Goal: Task Accomplishment & Management: Manage account settings

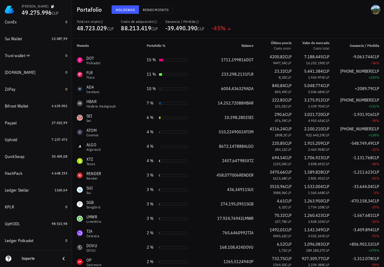
scroll to position [89, 0]
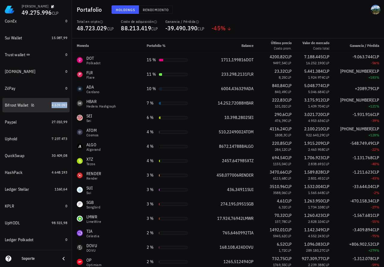
click at [52, 104] on span "4.639.092" at bounding box center [60, 105] width 16 height 5
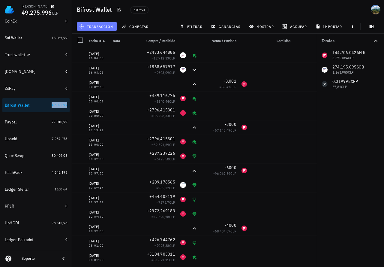
click at [94, 29] on button "transacción" at bounding box center [97, 26] width 40 height 8
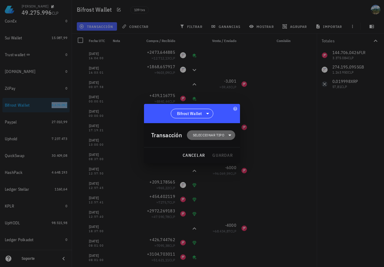
click at [198, 134] on span "Seleccionar tipo" at bounding box center [209, 135] width 32 height 6
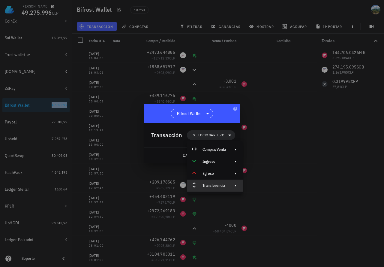
click at [219, 148] on div "Transferencia" at bounding box center [214, 185] width 23 height 5
click at [224, 148] on div "Ingreso" at bounding box center [214, 161] width 23 height 5
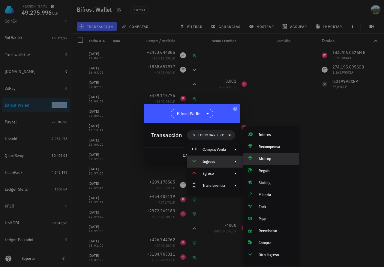
click at [270, 148] on div "Airdrop" at bounding box center [271, 159] width 56 height 12
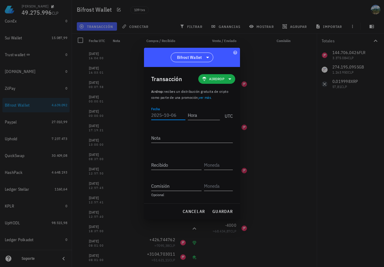
click at [163, 116] on input "Fecha" at bounding box center [168, 115] width 34 height 10
type input "[DATE]"
type input "20:24:00"
click at [169, 148] on input "Recibido" at bounding box center [176, 165] width 50 height 10
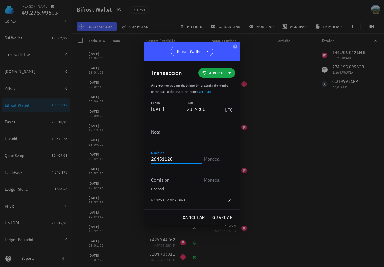
type input "26.451.128"
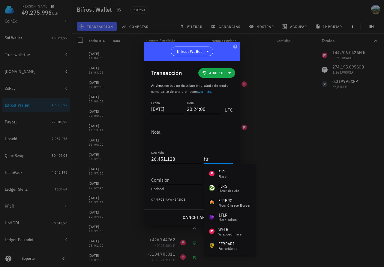
type input "flr"
type input "26451128"
click at [157, 148] on input "26451128" at bounding box center [176, 159] width 50 height 10
type input "FLR"
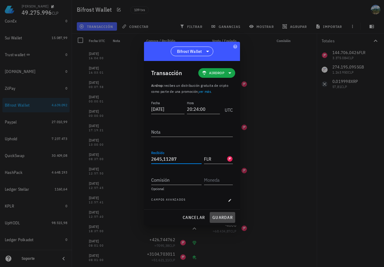
type input "2.645,11287"
click at [218, 148] on span "guardar" at bounding box center [222, 217] width 21 height 5
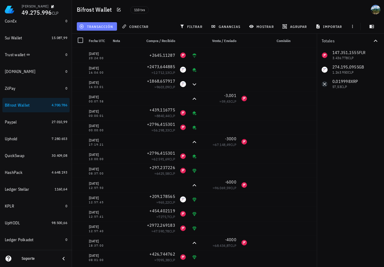
click at [96, 26] on span "transacción" at bounding box center [96, 26] width 33 height 5
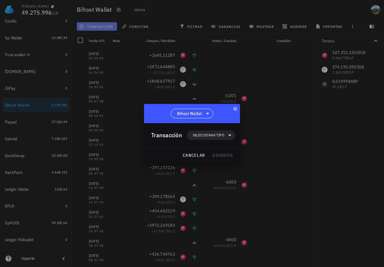
click at [201, 135] on div at bounding box center [192, 133] width 384 height 267
click at [215, 138] on span "Seleccionar tipo" at bounding box center [209, 135] width 32 height 6
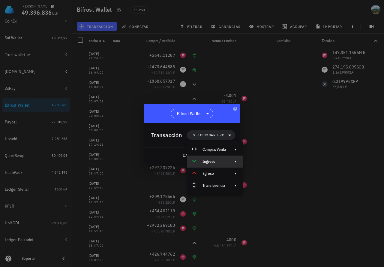
click at [215, 148] on div "Ingreso" at bounding box center [214, 161] width 23 height 5
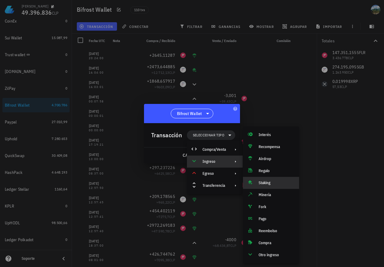
click at [270, 148] on div "Staking" at bounding box center [277, 182] width 36 height 5
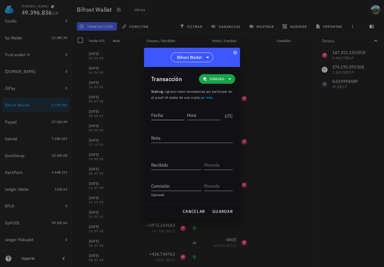
click at [171, 116] on input "Fecha" at bounding box center [167, 115] width 33 height 10
type input "[DATE]"
type input "20:23:00"
click at [166, 148] on input "Recibido" at bounding box center [176, 165] width 50 height 10
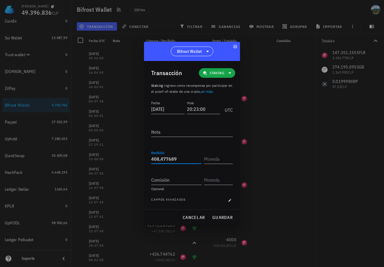
type input "408,477689"
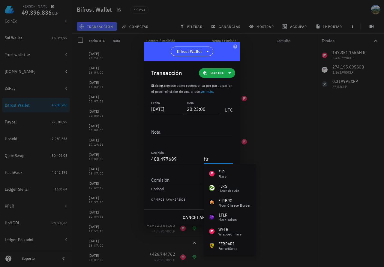
click at [183, 148] on input "408,477689" at bounding box center [176, 159] width 50 height 10
type input "FLR"
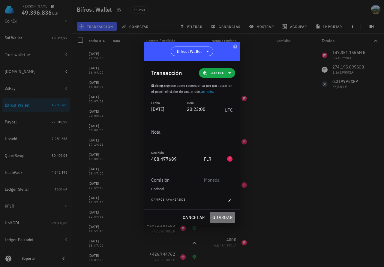
click at [215, 148] on span "guardar" at bounding box center [222, 217] width 21 height 5
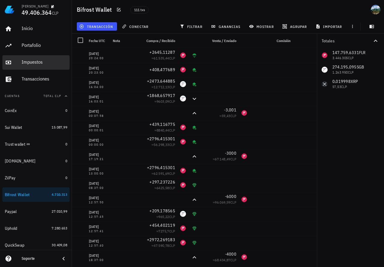
click at [34, 61] on div "Impuestos" at bounding box center [45, 62] width 46 height 6
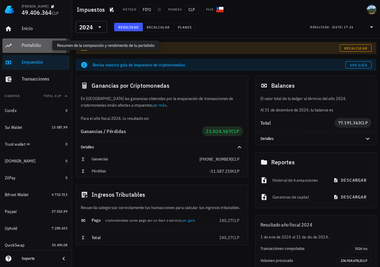
click at [50, 47] on div "Portafolio" at bounding box center [45, 45] width 46 height 6
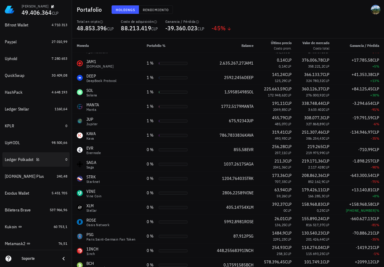
scroll to position [180, 0]
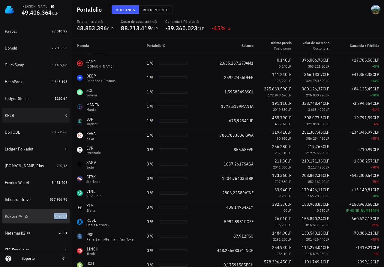
drag, startPoint x: 49, startPoint y: 217, endPoint x: 60, endPoint y: 110, distance: 107.1
click at [54, 148] on span "60.753,1" at bounding box center [61, 216] width 14 height 5
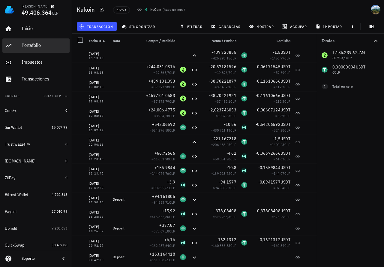
click at [26, 46] on div "Portafolio" at bounding box center [45, 45] width 46 height 6
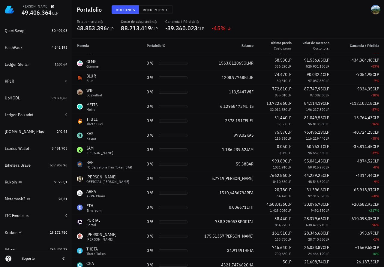
scroll to position [205, 0]
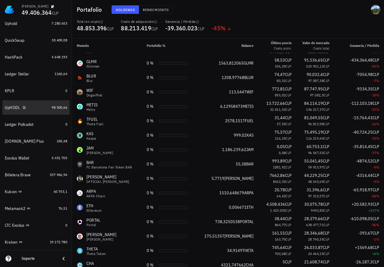
click at [52, 110] on div "98.500,66" at bounding box center [60, 107] width 16 height 6
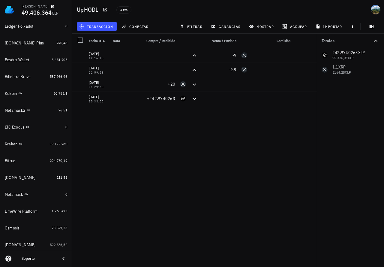
scroll to position [303, 0]
click at [57, 148] on span "111,58" at bounding box center [62, 177] width 11 height 5
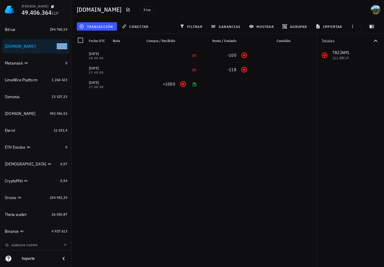
scroll to position [436, 0]
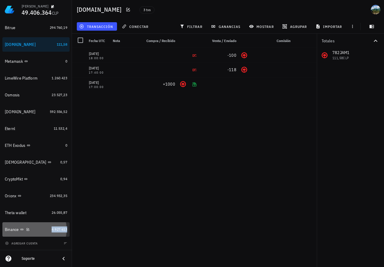
click at [52, 148] on span "4.927.613" at bounding box center [60, 229] width 16 height 5
